Goal: Navigation & Orientation: Find specific page/section

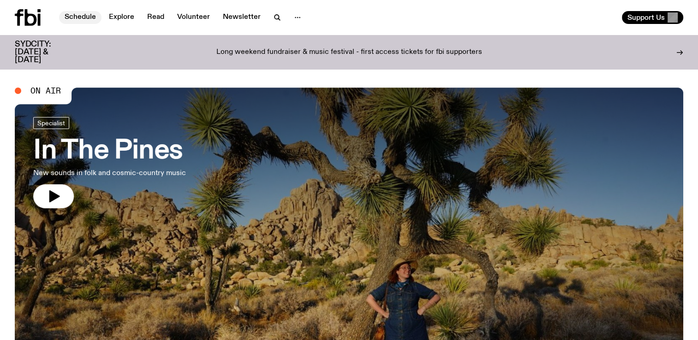
click at [88, 19] on link "Schedule" at bounding box center [80, 17] width 42 height 13
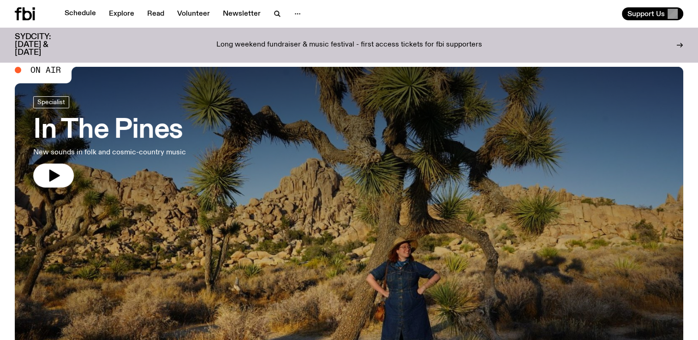
scroll to position [18, 0]
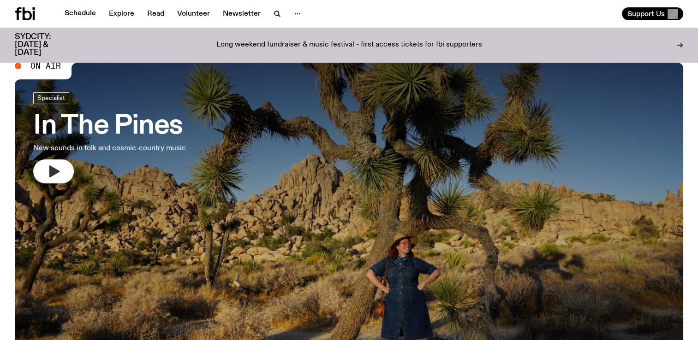
click at [52, 173] on icon "button" at bounding box center [54, 172] width 11 height 12
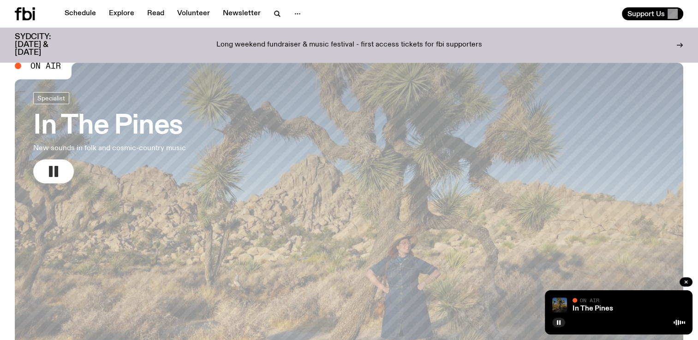
click at [561, 304] on img at bounding box center [559, 305] width 15 height 15
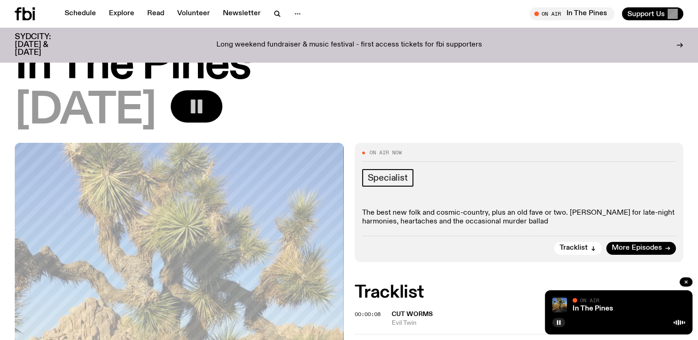
scroll to position [27, 0]
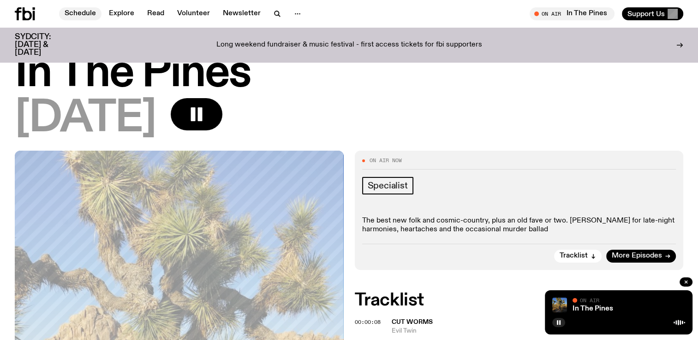
click at [79, 15] on link "Schedule" at bounding box center [80, 13] width 42 height 13
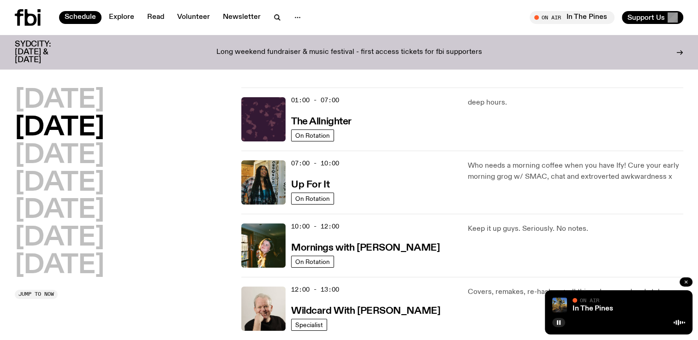
click at [683, 283] on button "button" at bounding box center [686, 282] width 13 height 9
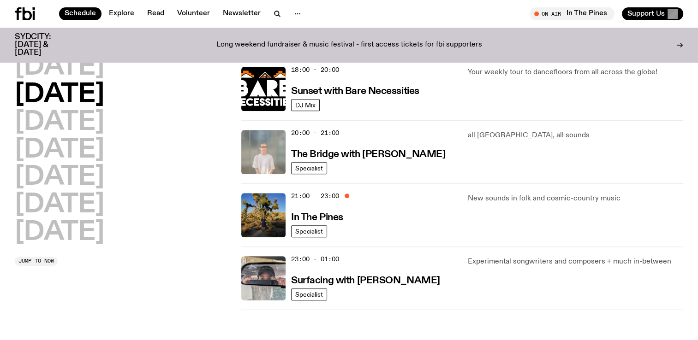
scroll to position [485, 0]
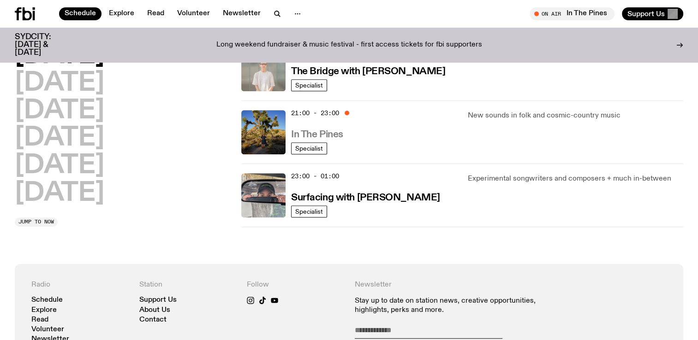
click at [315, 134] on h3 "In The Pines" at bounding box center [317, 135] width 52 height 10
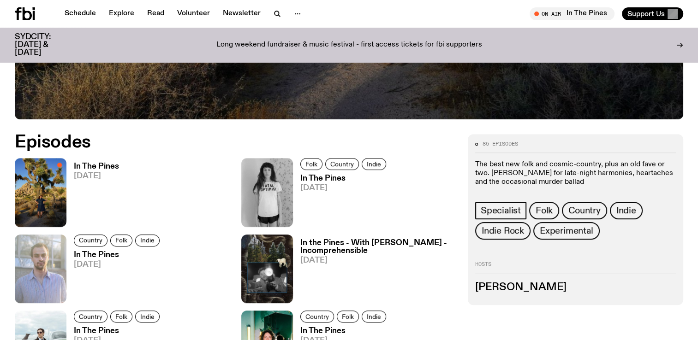
scroll to position [387, 0]
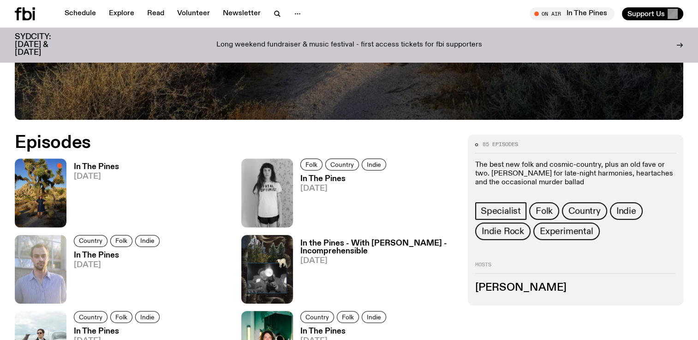
click at [502, 285] on h3 "[PERSON_NAME]" at bounding box center [575, 288] width 201 height 10
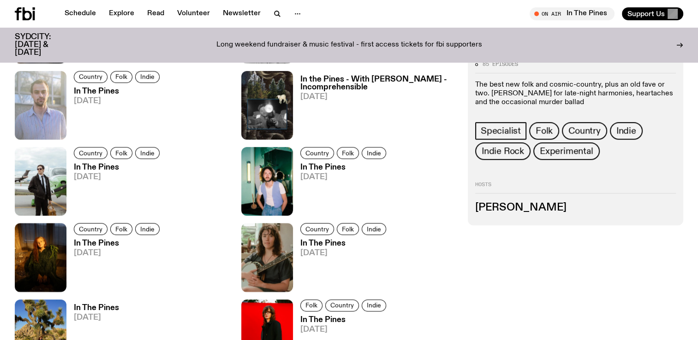
scroll to position [549, 0]
